Goal: Task Accomplishment & Management: Complete application form

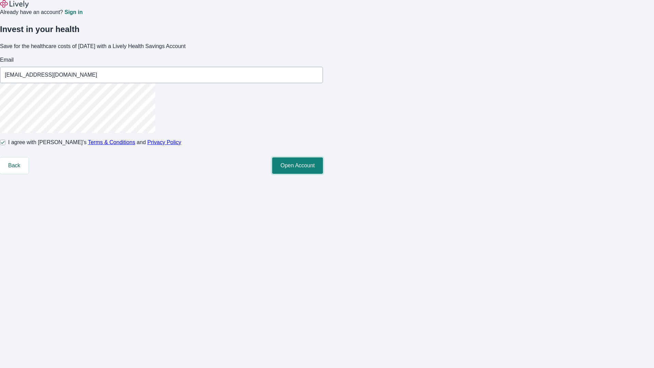
click at [323, 174] on button "Open Account" at bounding box center [297, 165] width 51 height 16
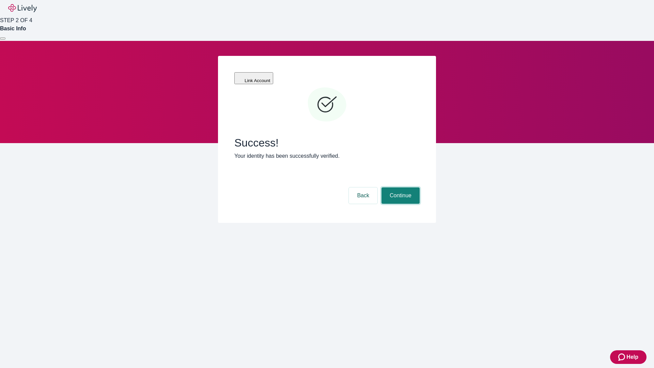
click at [400, 187] on button "Continue" at bounding box center [401, 195] width 38 height 16
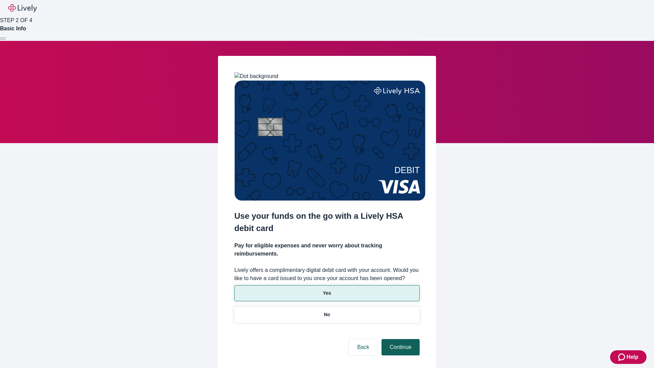
click at [327, 311] on p "No" at bounding box center [327, 314] width 6 height 7
click at [400, 339] on button "Continue" at bounding box center [401, 347] width 38 height 16
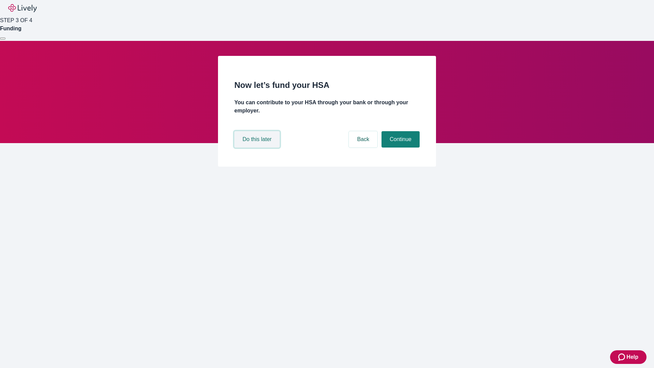
click at [258, 147] on button "Do this later" at bounding box center [256, 139] width 45 height 16
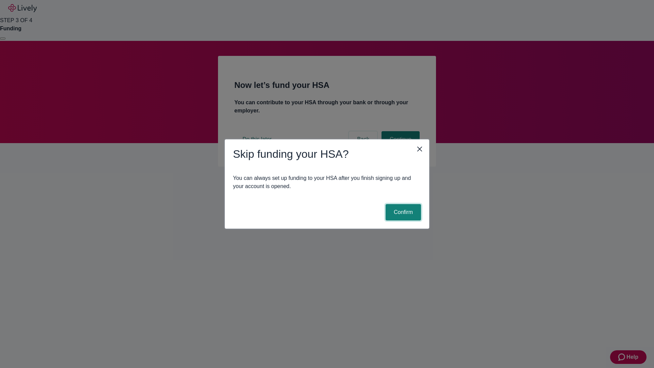
click at [402, 212] on button "Confirm" at bounding box center [403, 212] width 35 height 16
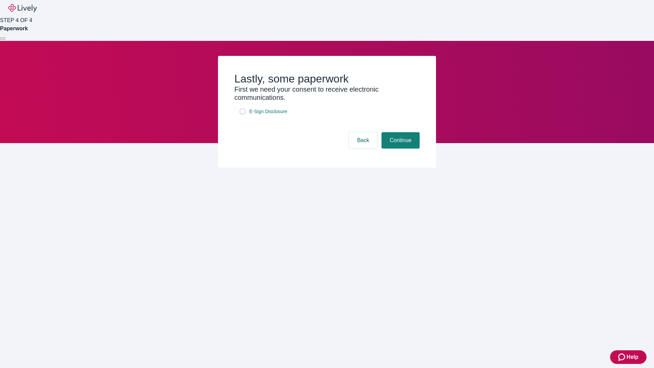
click at [243, 114] on input "E-Sign Disclosure" at bounding box center [242, 111] width 5 height 5
checkbox input "true"
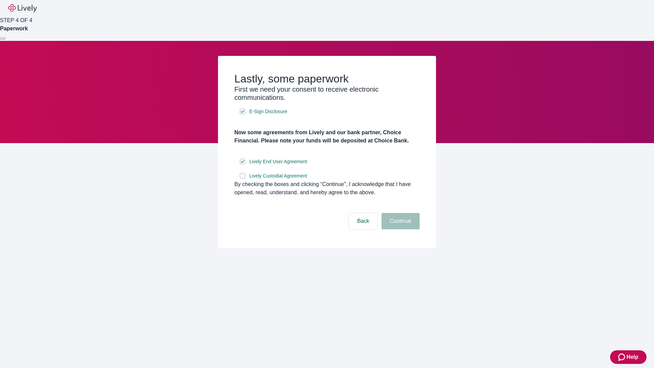
click at [243, 178] on input "Lively Custodial Agreement" at bounding box center [242, 175] width 5 height 5
checkbox input "true"
click at [400, 229] on button "Continue" at bounding box center [401, 221] width 38 height 16
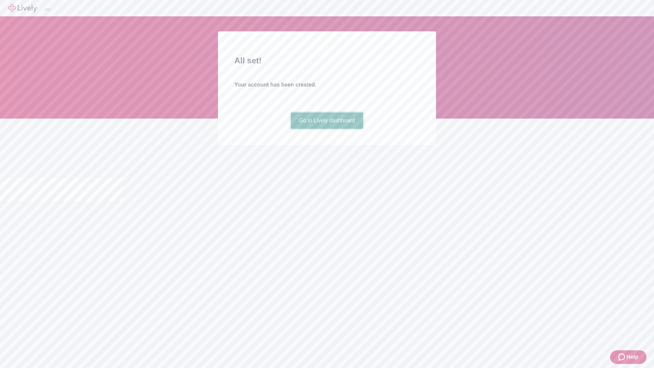
click at [327, 129] on link "Go to Lively dashboard" at bounding box center [327, 120] width 73 height 16
